Goal: Find specific page/section: Find specific page/section

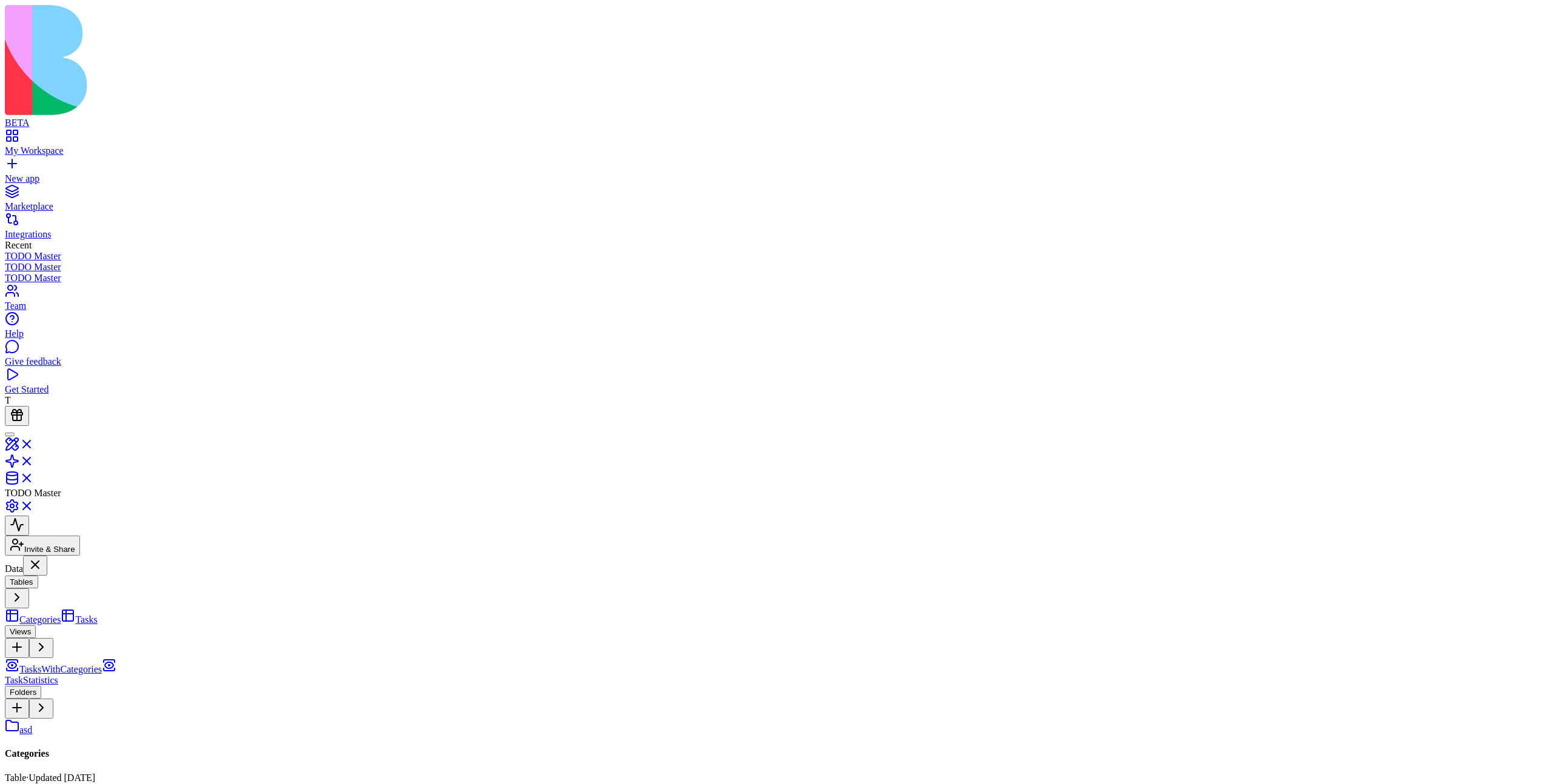
click at [102, 664] on link "TasksWithCategories" at bounding box center [53, 669] width 97 height 11
